Goal: Navigation & Orientation: Understand site structure

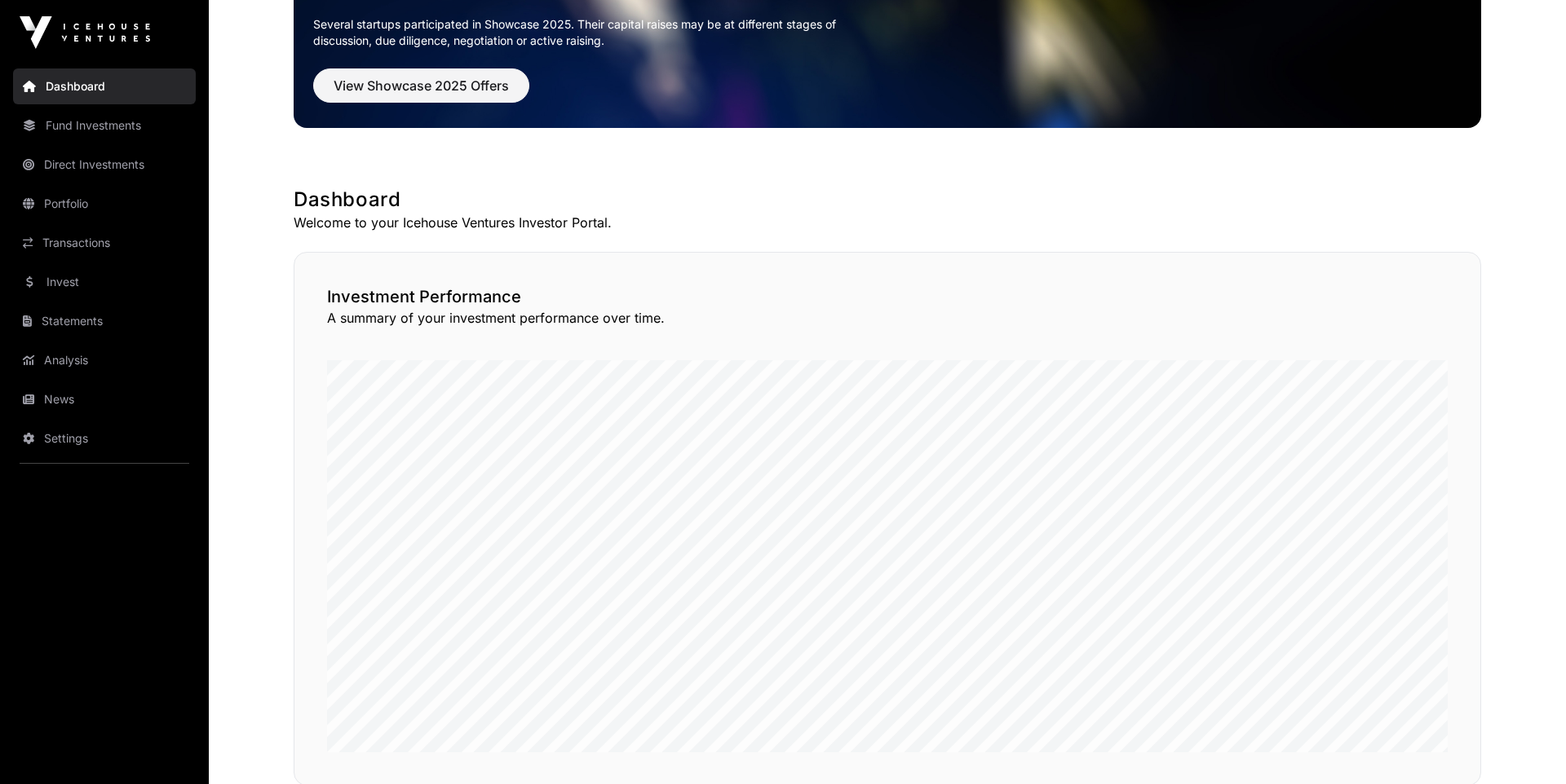
scroll to position [169, 0]
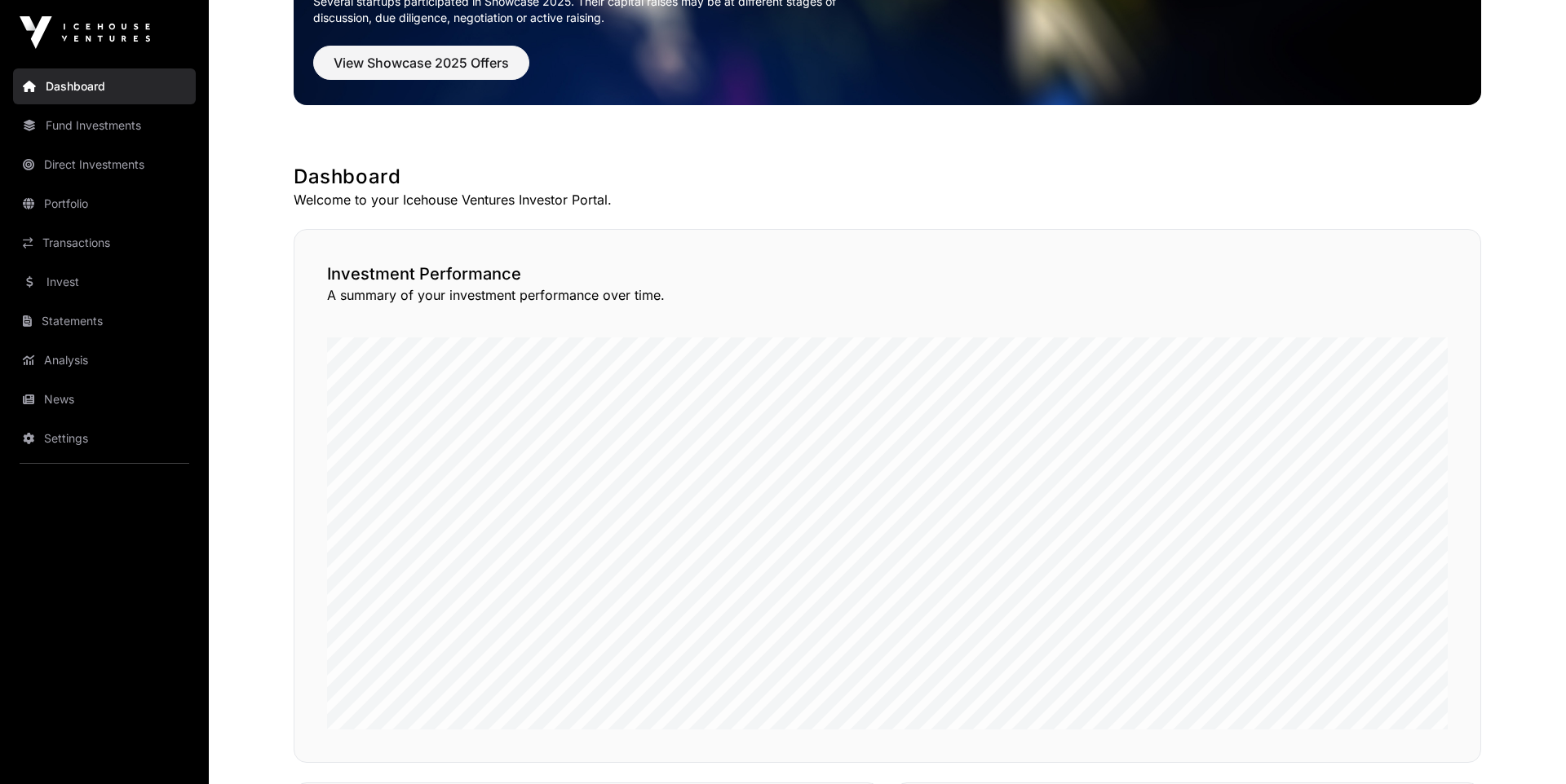
click at [128, 163] on link "Direct Investments" at bounding box center [104, 164] width 183 height 36
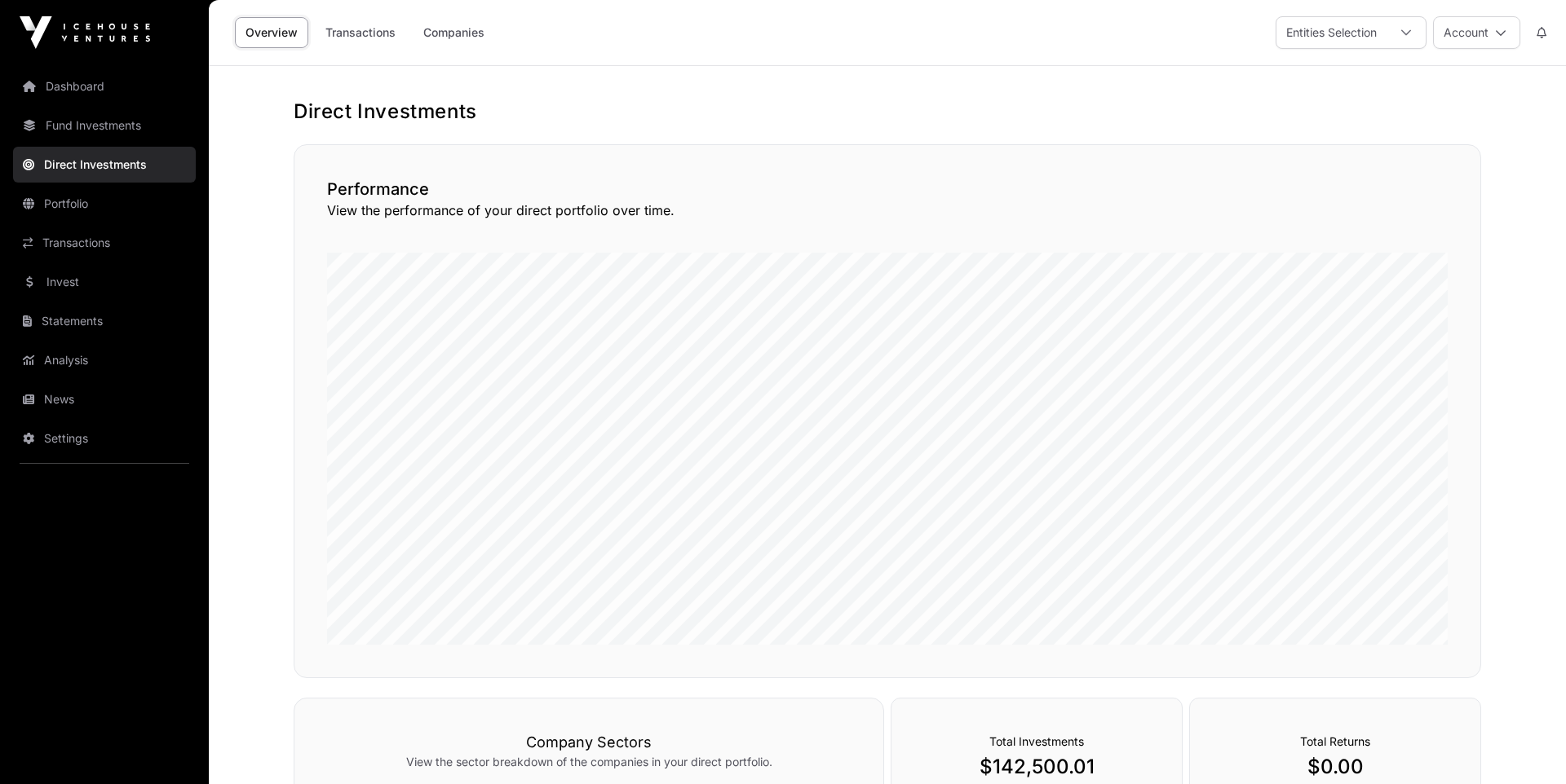
click at [471, 47] on link "Companies" at bounding box center [454, 32] width 83 height 31
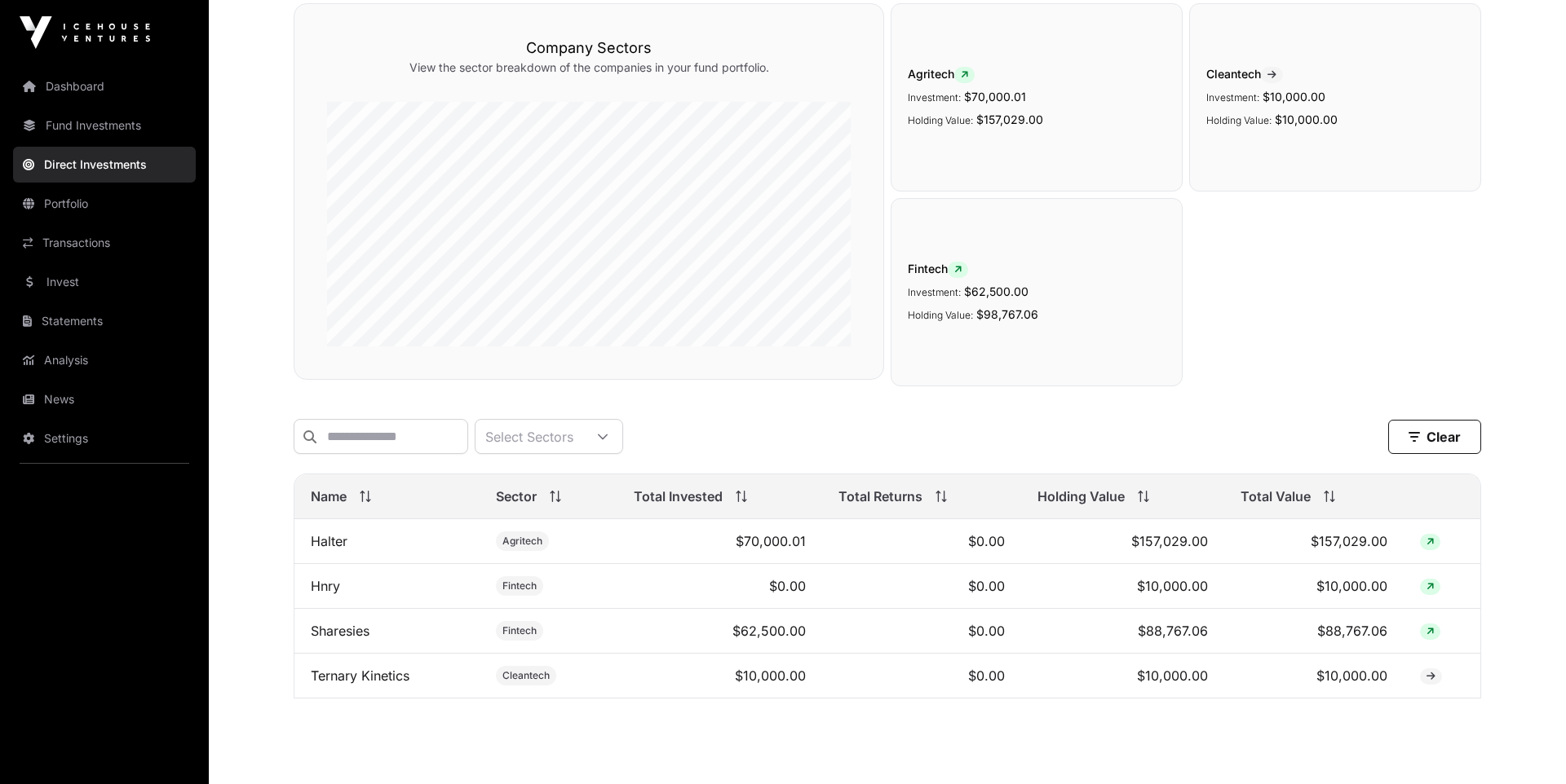
scroll to position [170, 0]
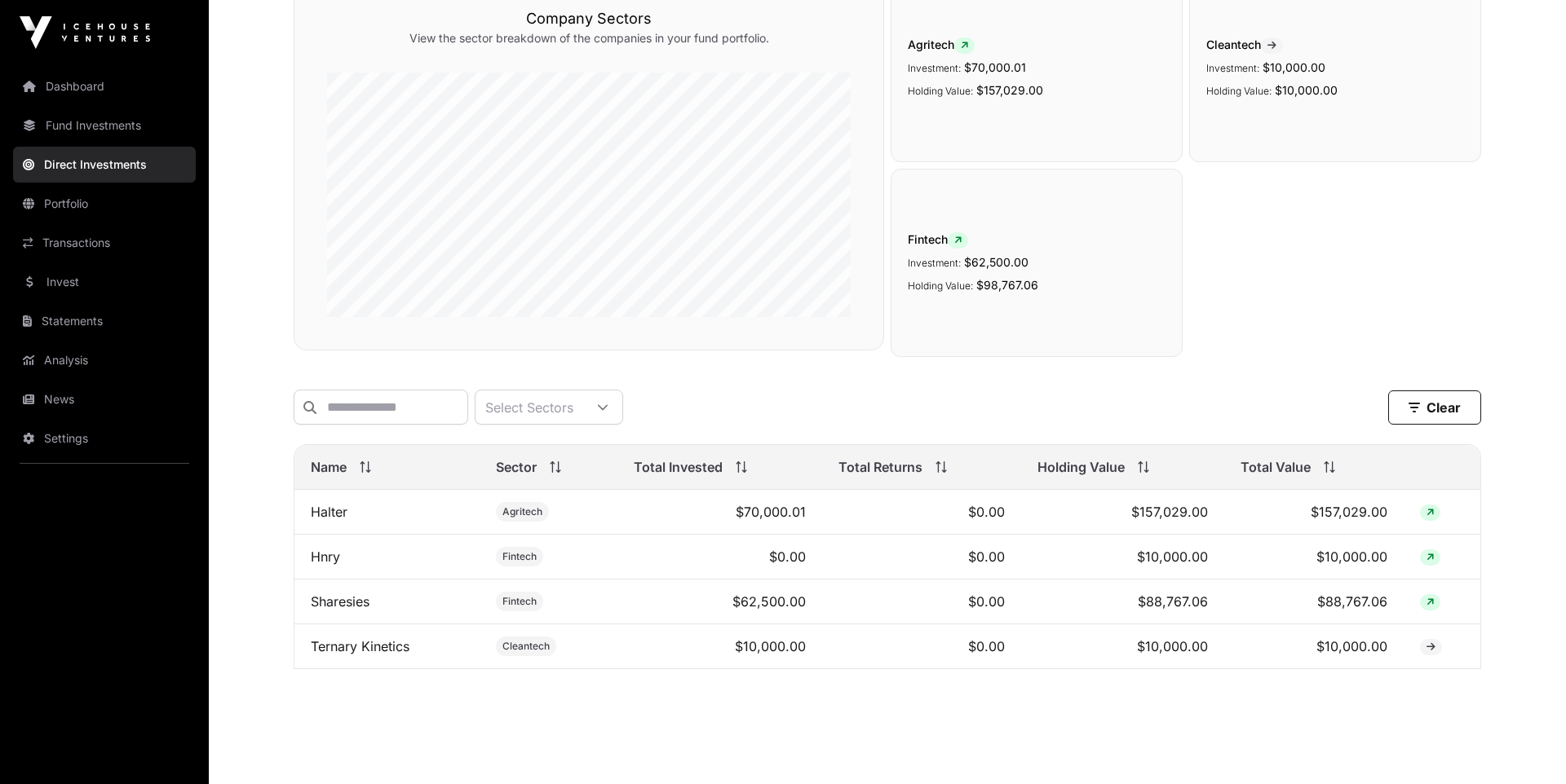
click at [69, 124] on link "Fund Investments" at bounding box center [104, 125] width 183 height 36
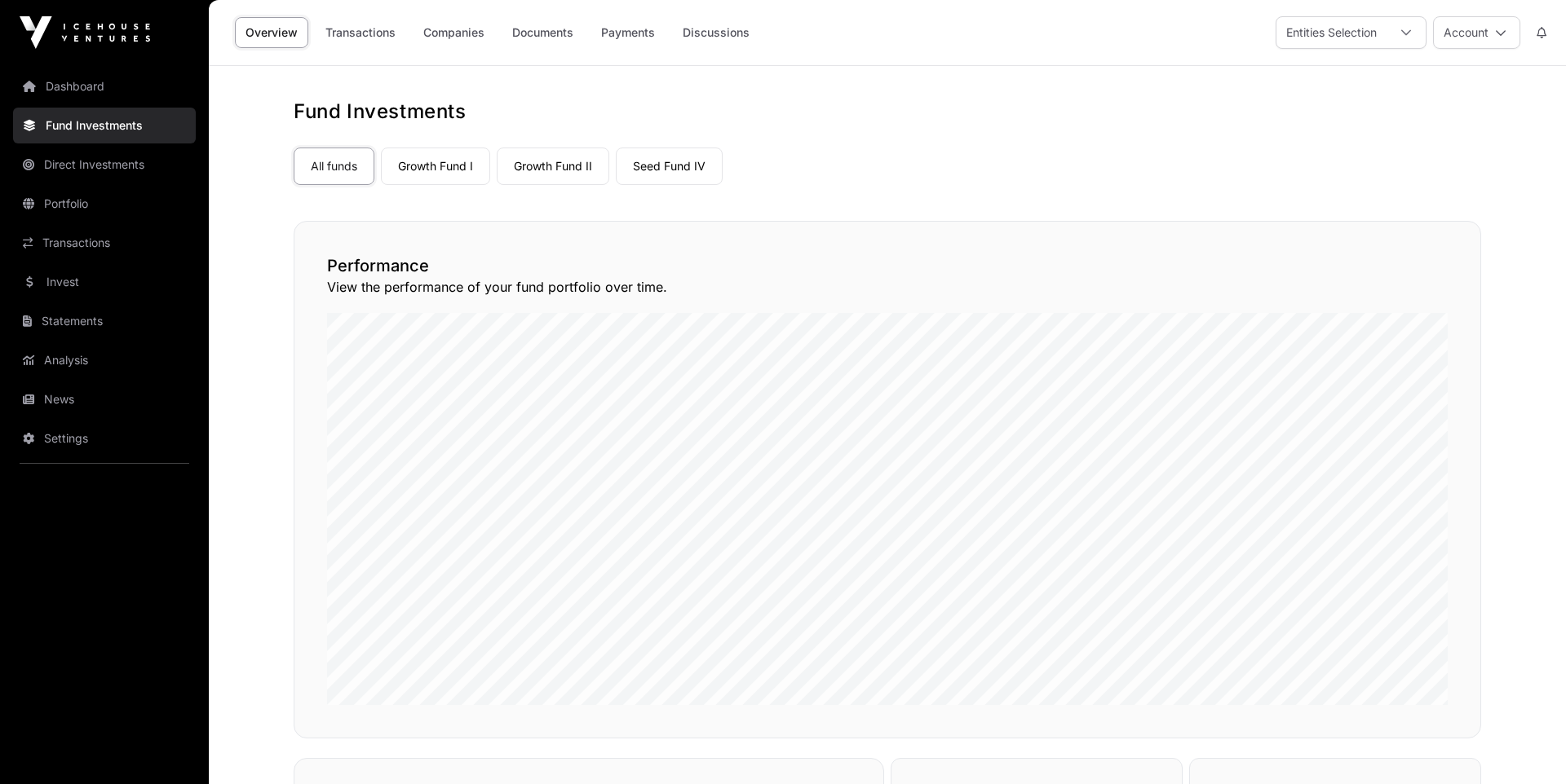
click at [462, 37] on link "Companies" at bounding box center [454, 32] width 83 height 31
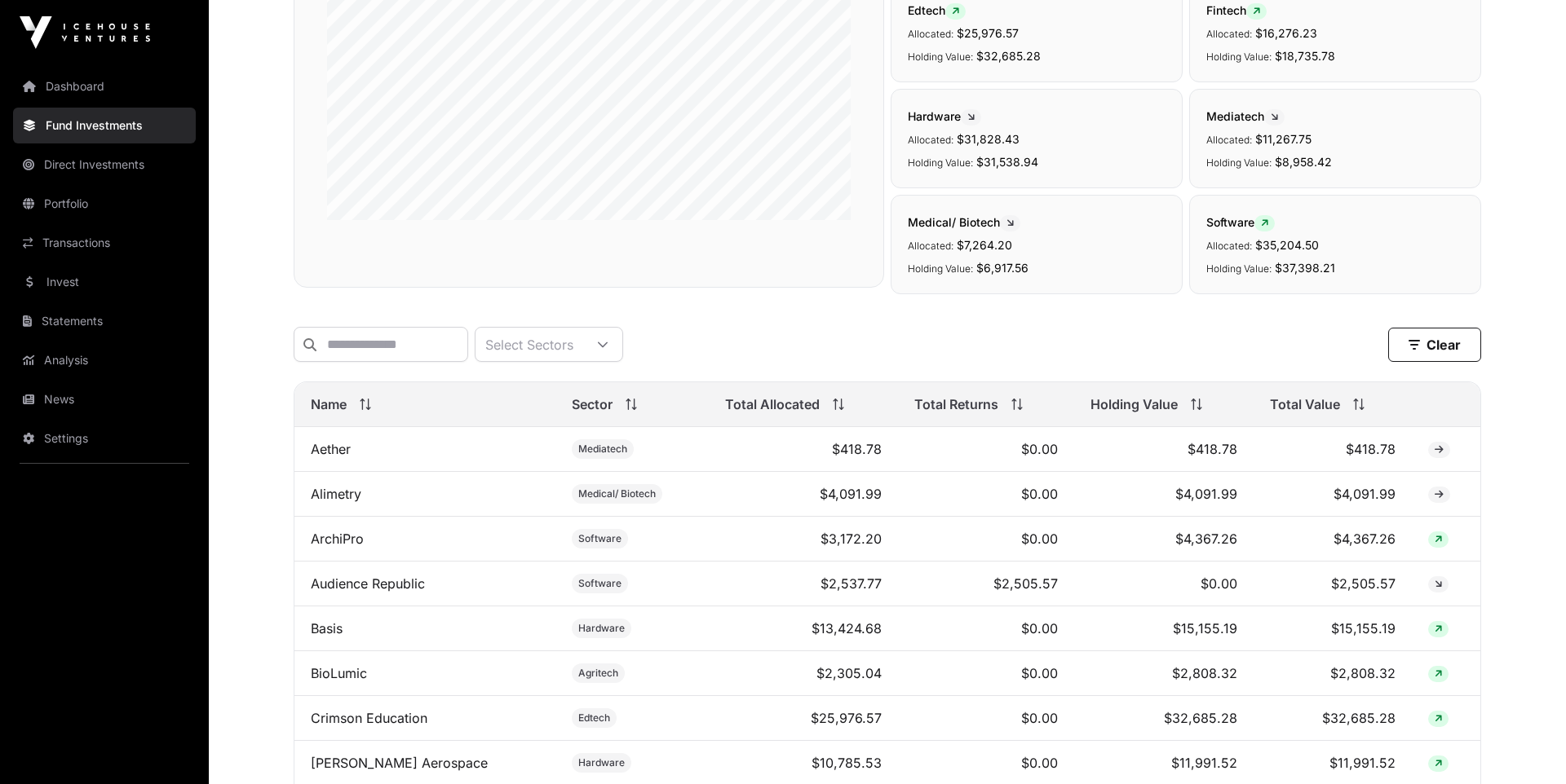
scroll to position [356, 0]
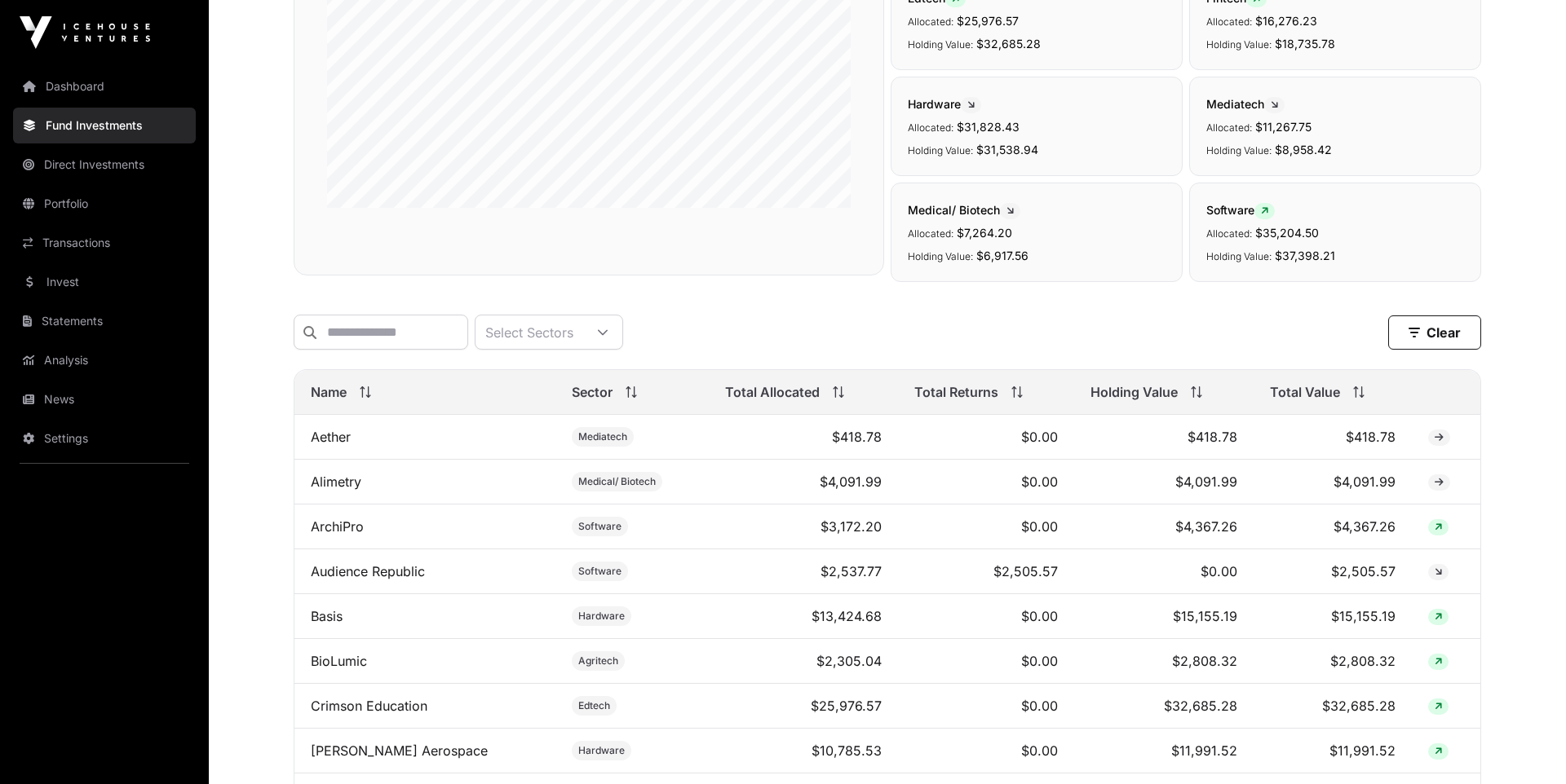
click at [1353, 395] on icon at bounding box center [1359, 392] width 12 height 12
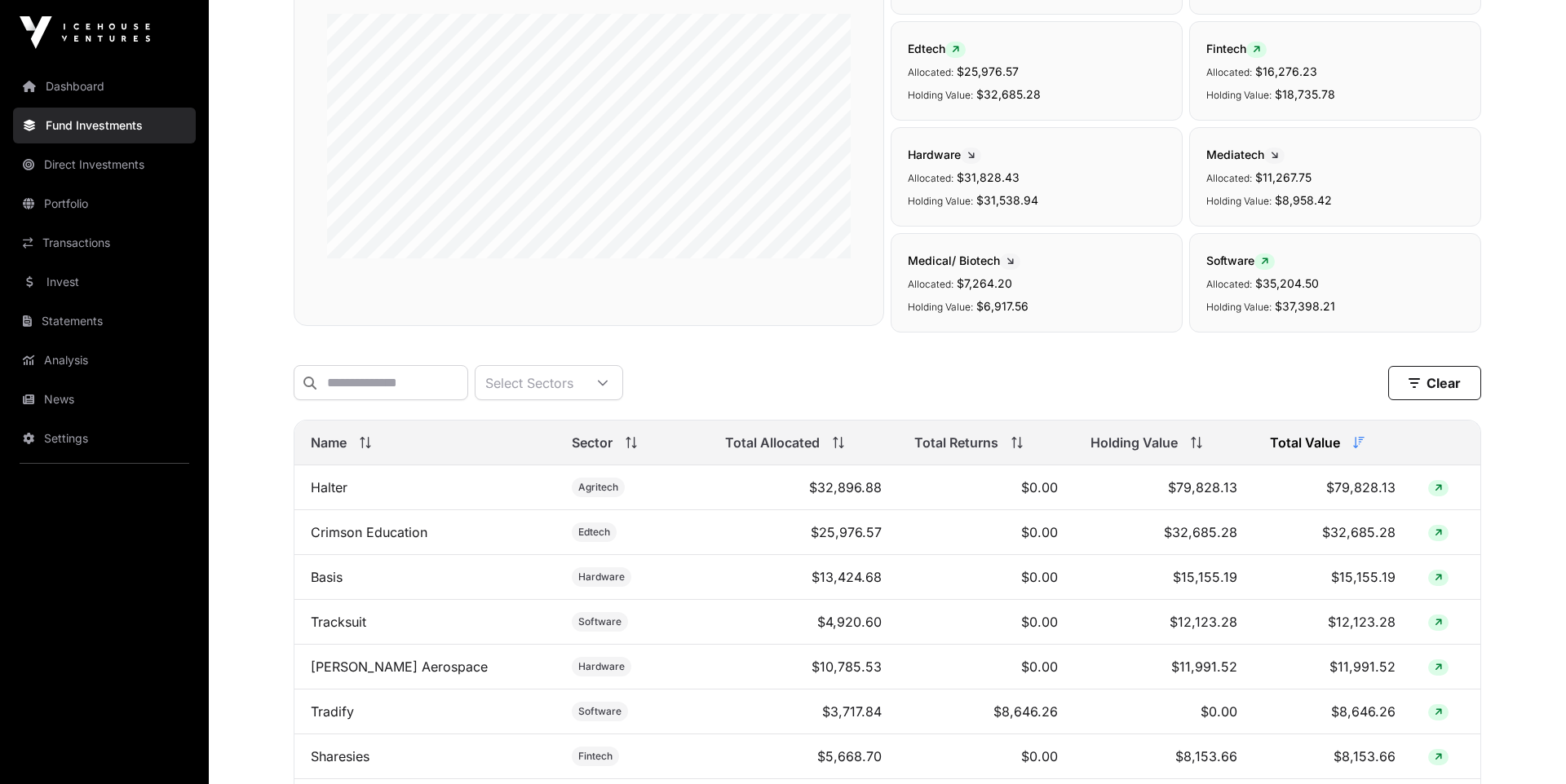
scroll to position [305, 0]
click at [91, 168] on link "Direct Investments" at bounding box center [104, 164] width 183 height 36
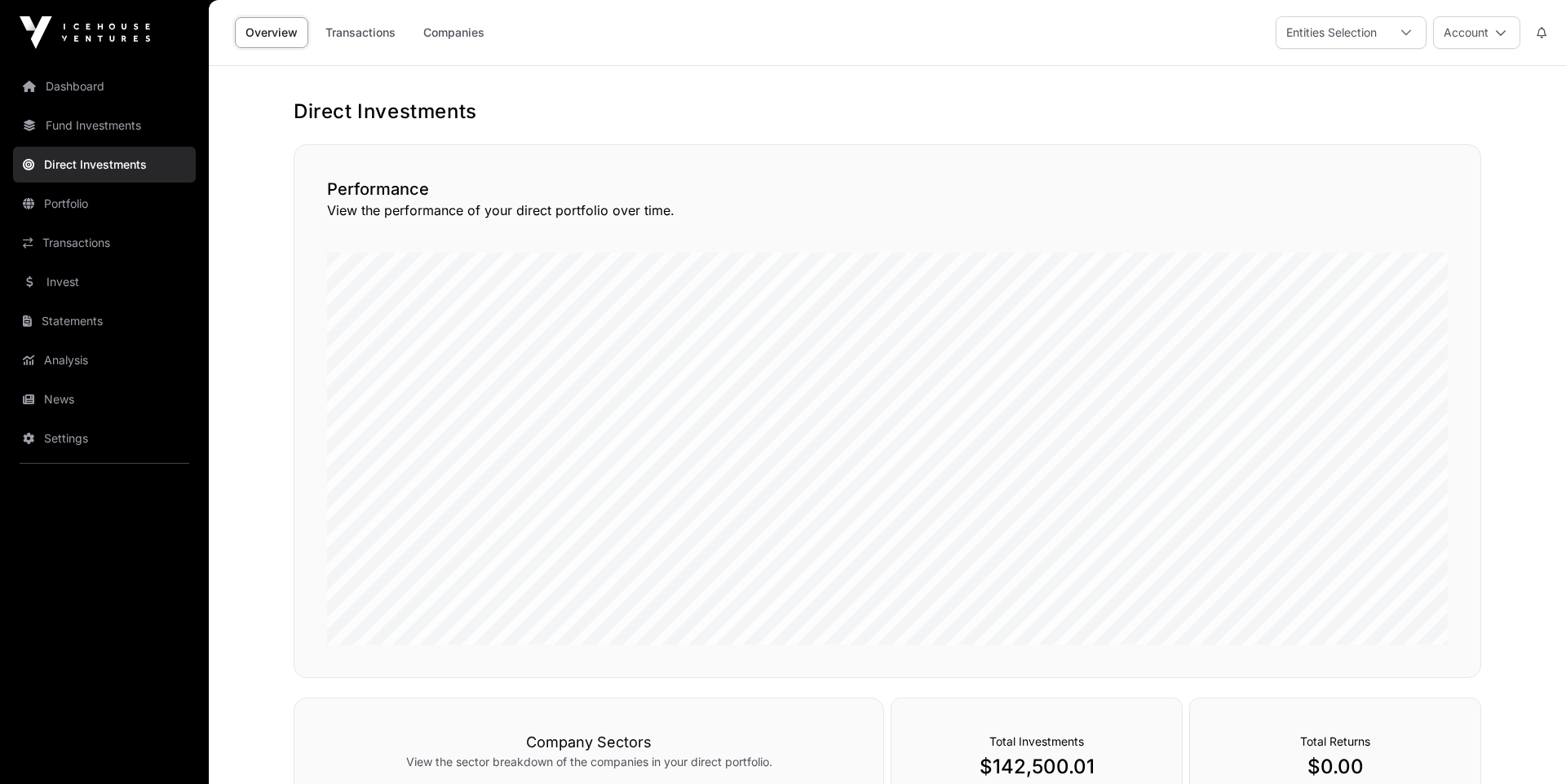
click at [460, 34] on link "Companies" at bounding box center [454, 32] width 83 height 31
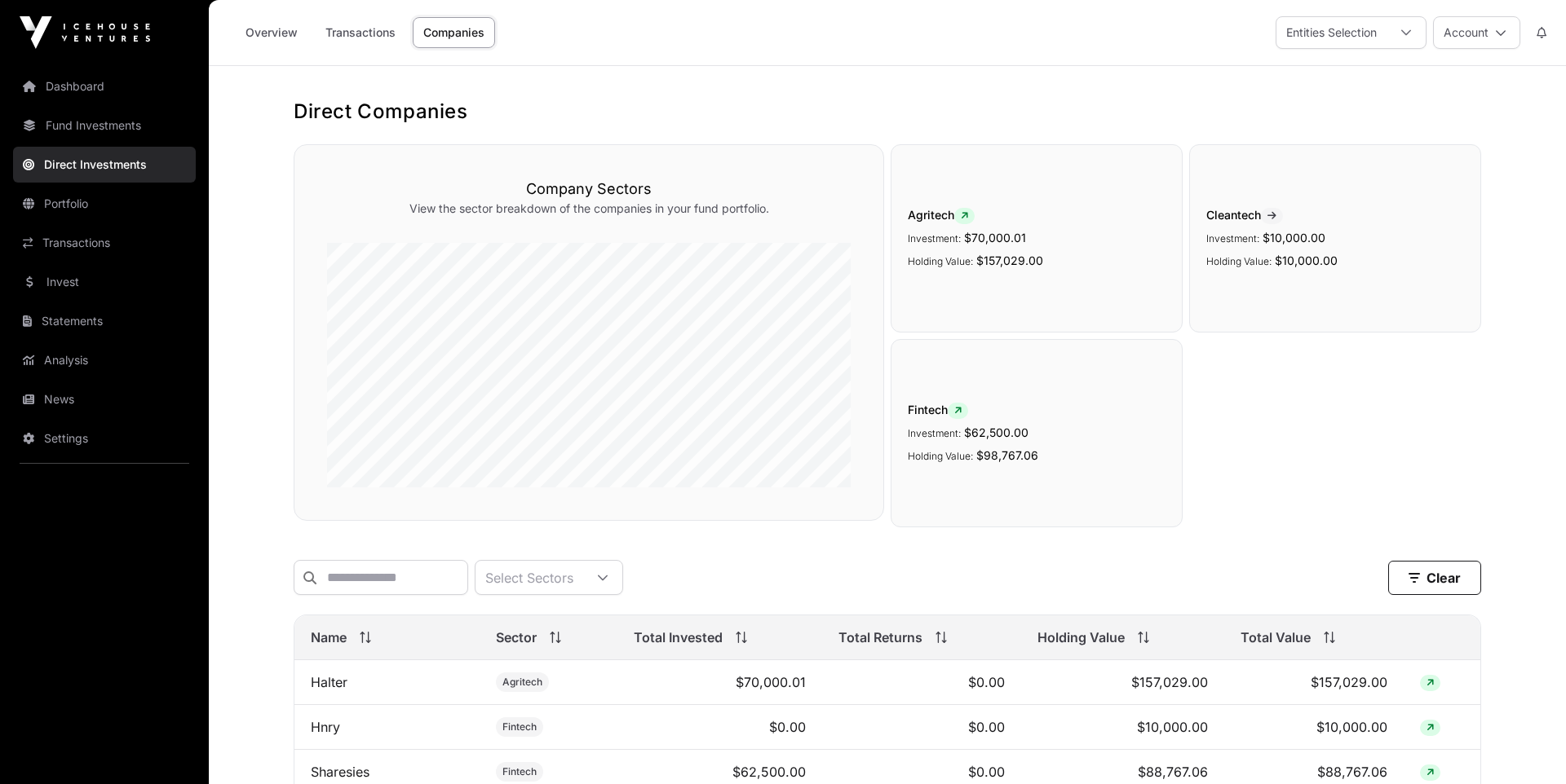
click at [267, 29] on link "Overview" at bounding box center [271, 32] width 74 height 31
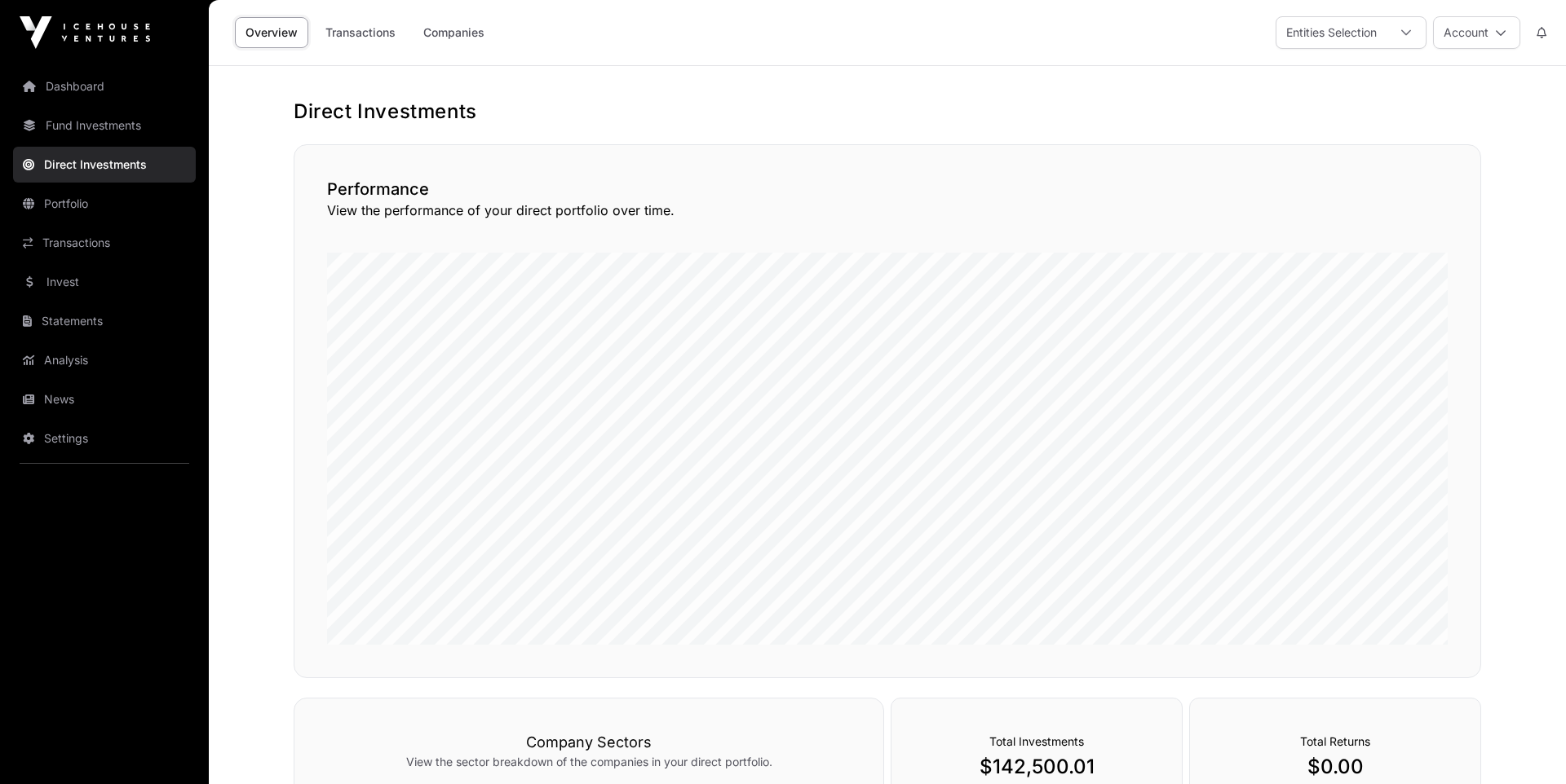
click at [467, 24] on link "Companies" at bounding box center [454, 32] width 83 height 31
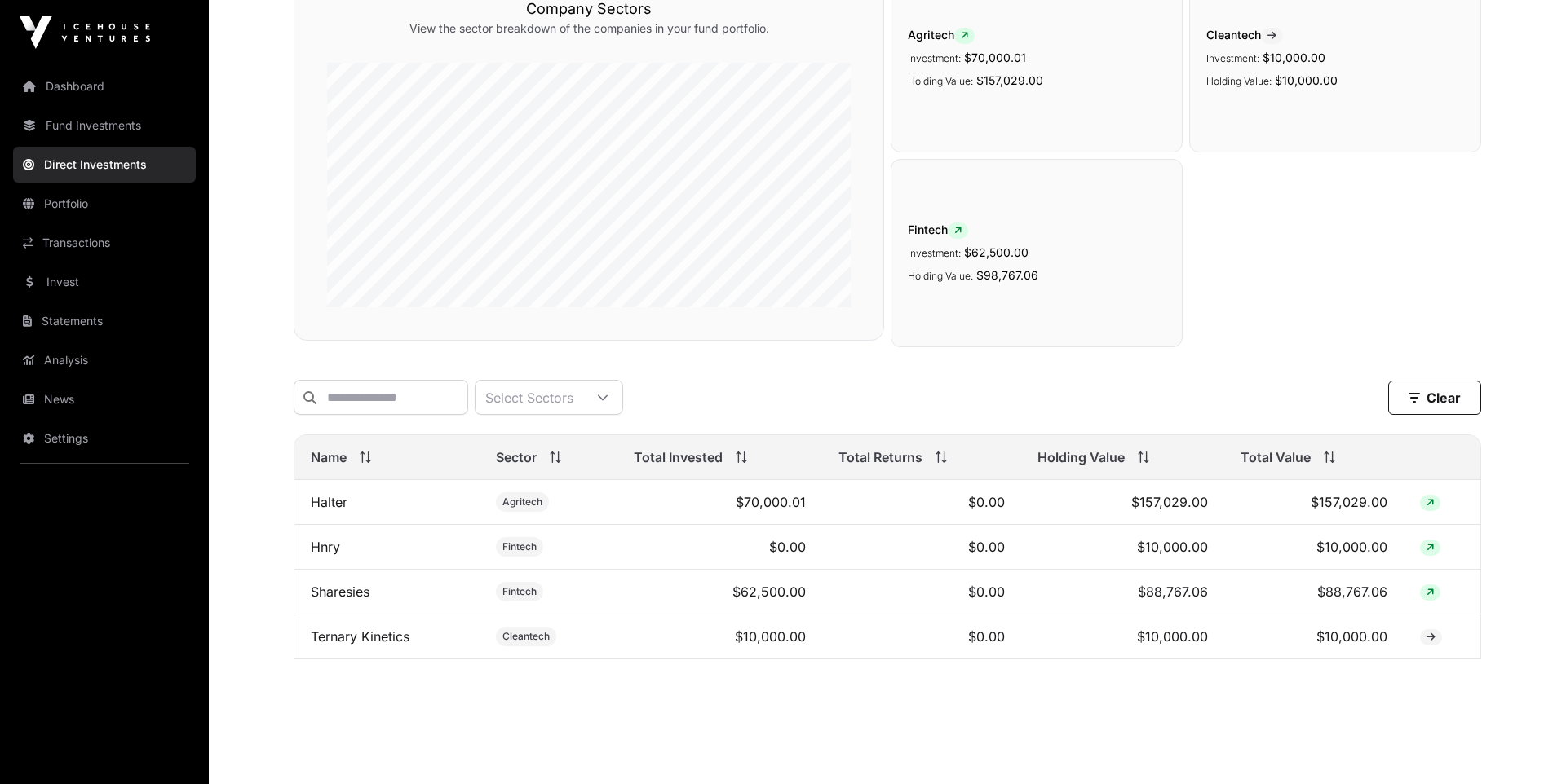
scroll to position [195, 0]
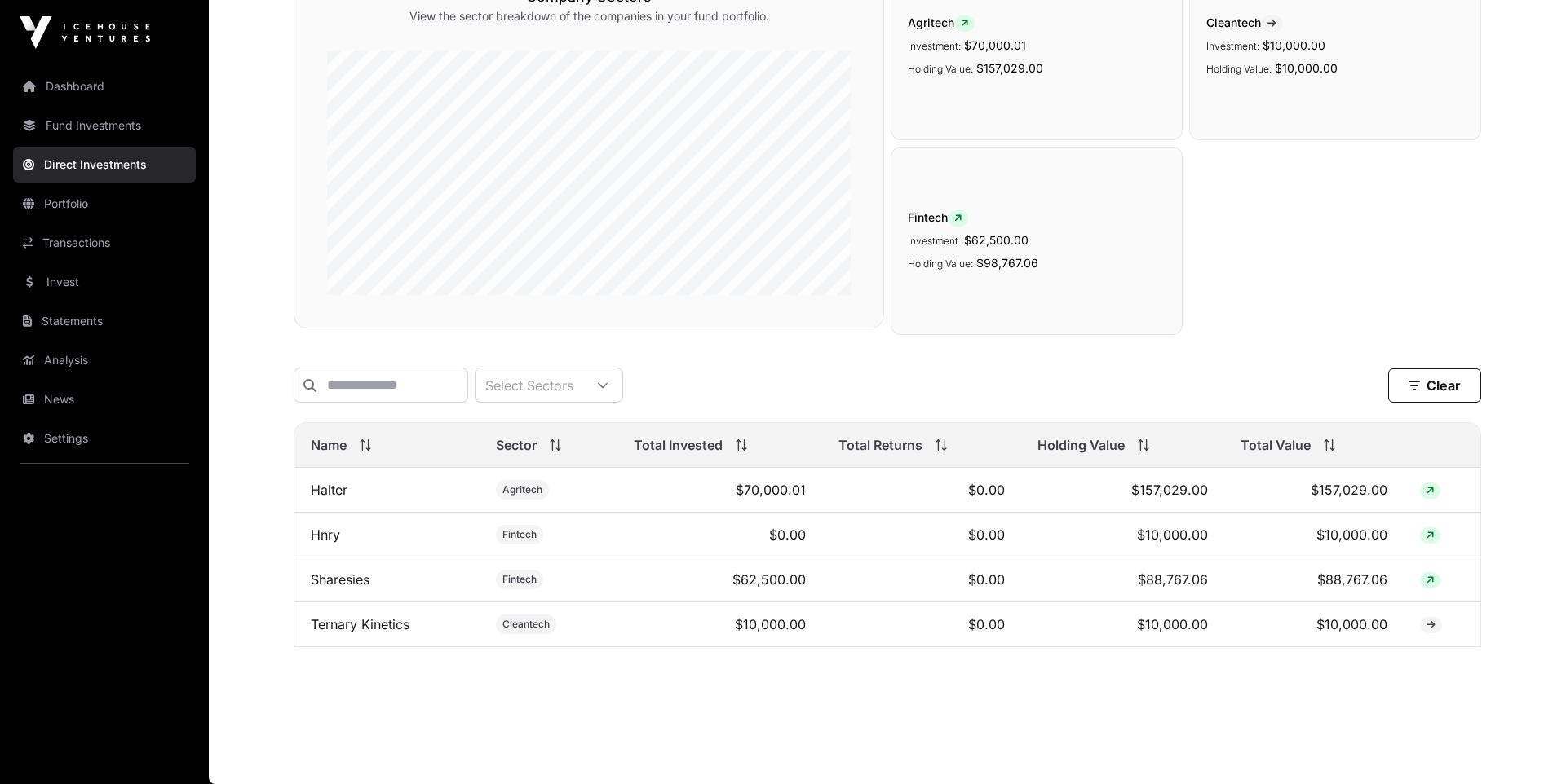
click at [50, 78] on link "Dashboard" at bounding box center [104, 86] width 183 height 36
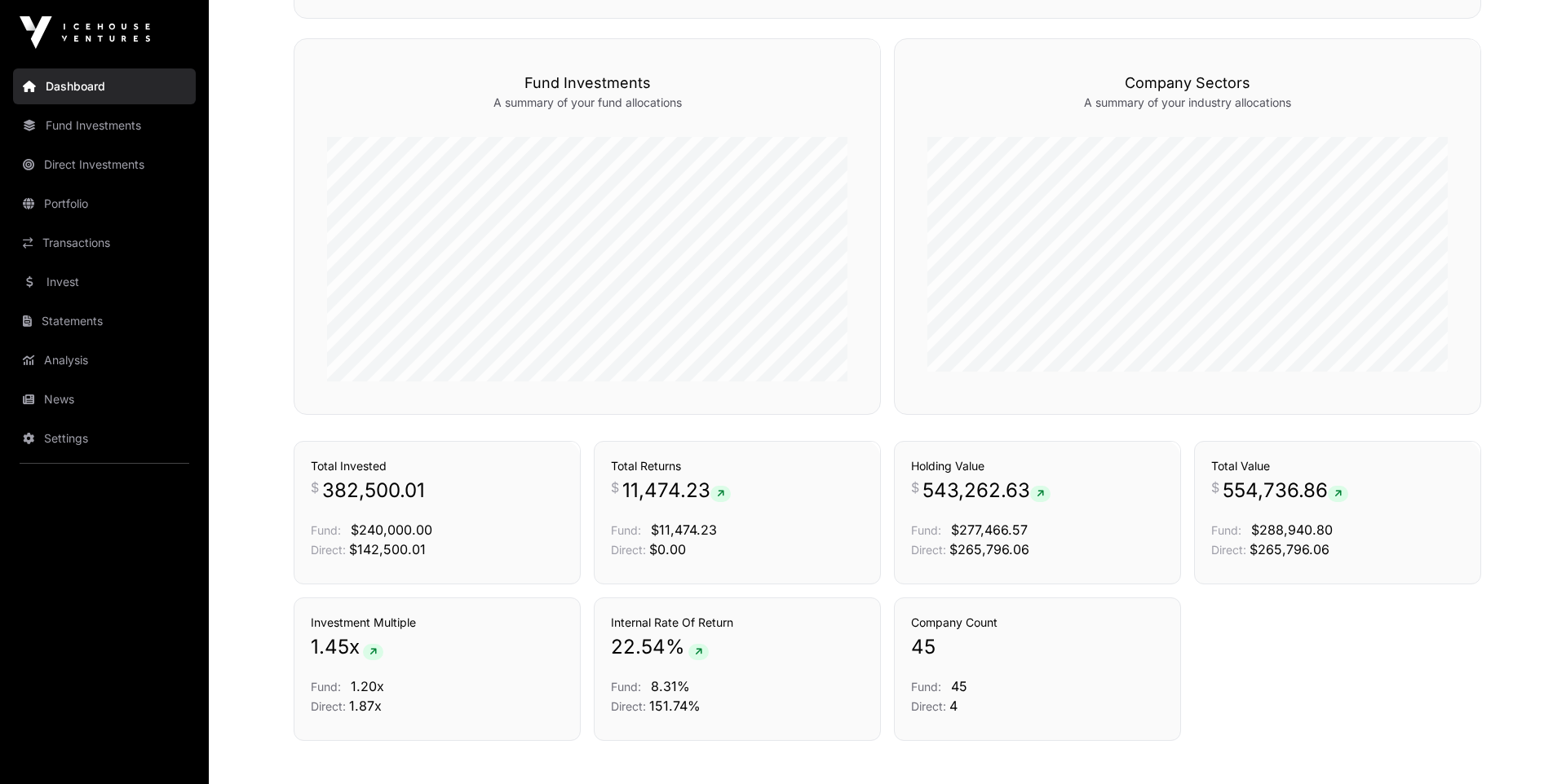
scroll to position [1008, 0]
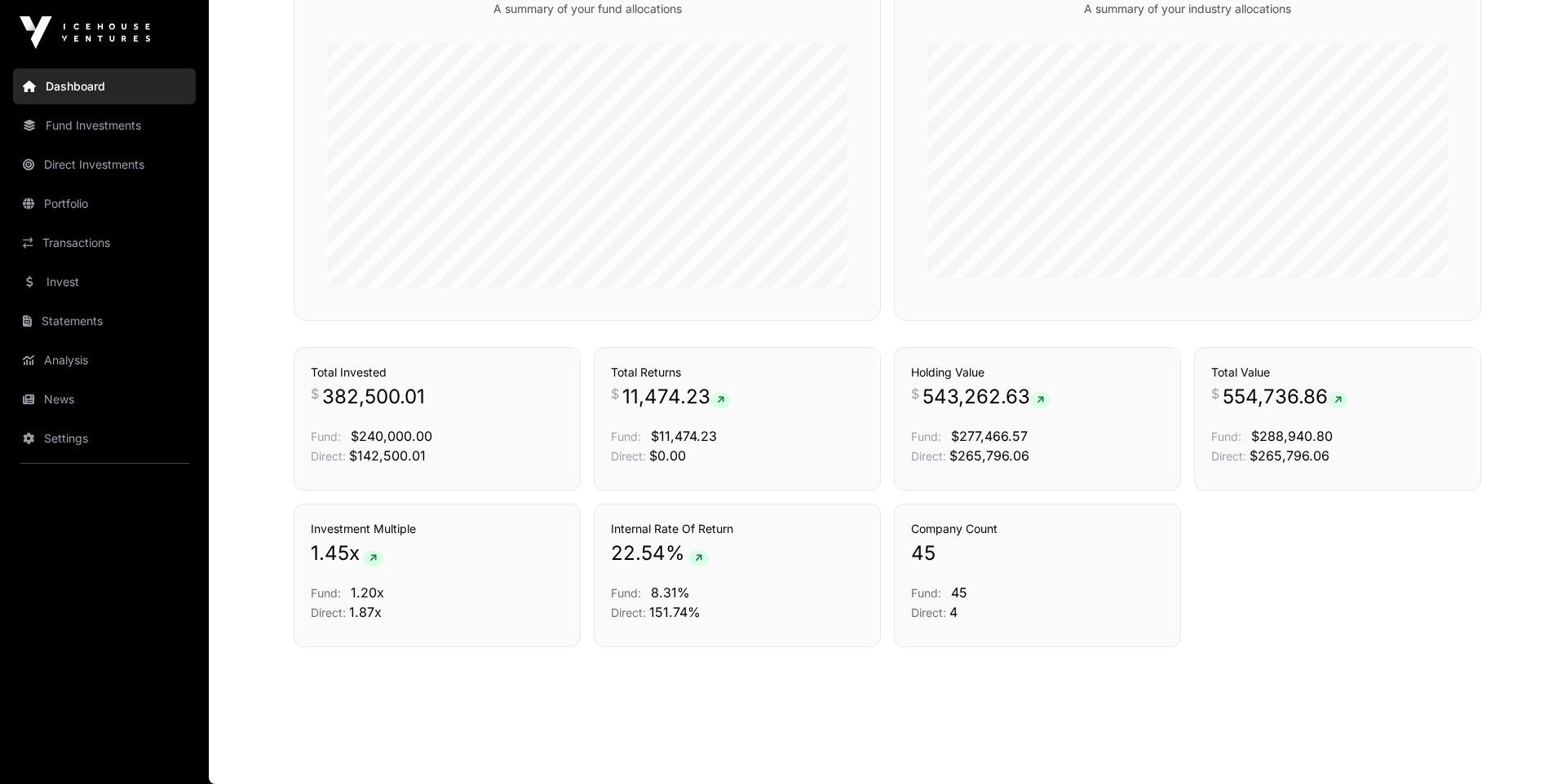
click at [64, 363] on link "Analysis" at bounding box center [104, 359] width 183 height 36
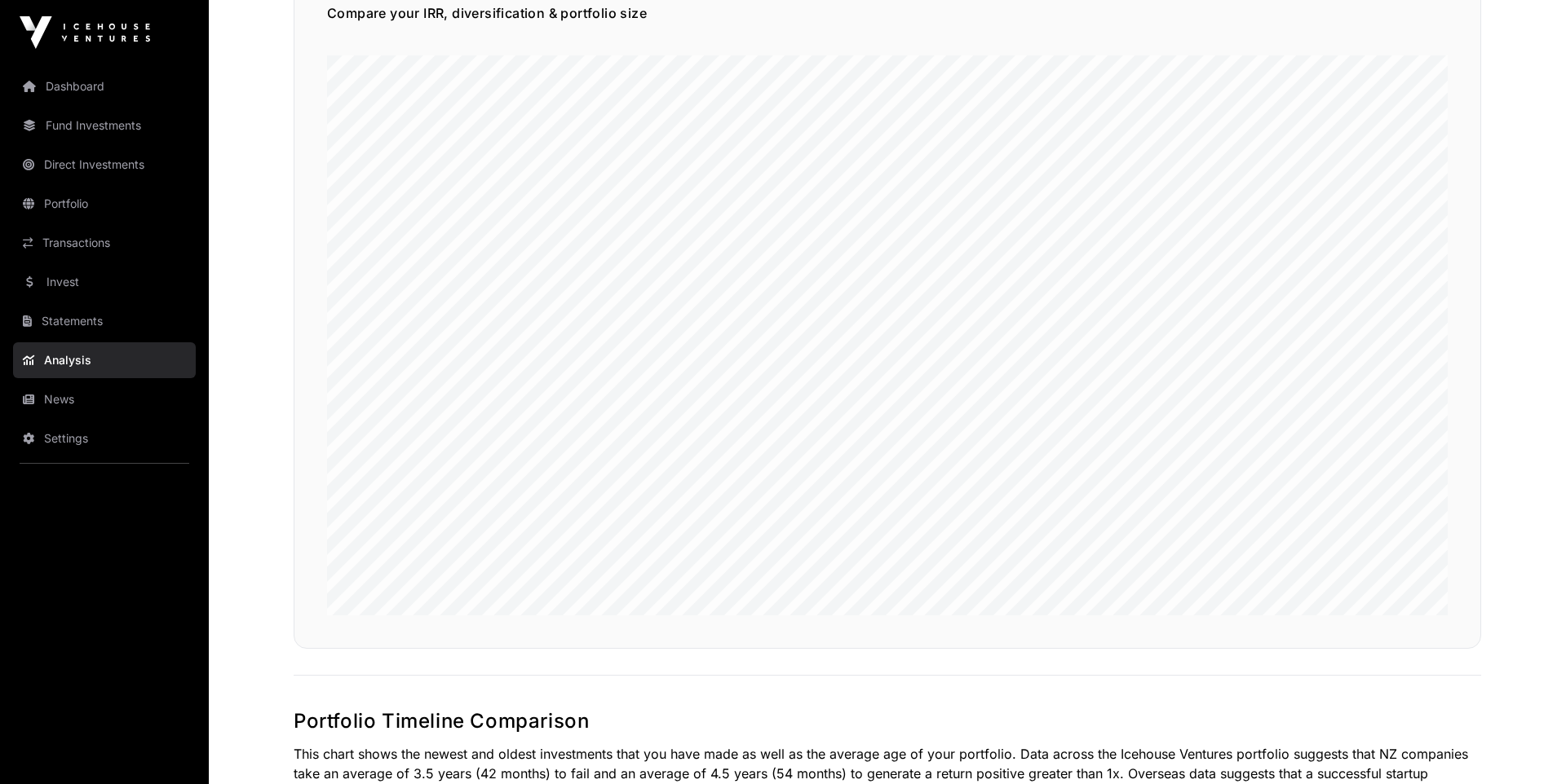
scroll to position [1084, 0]
